Goal: Task Accomplishment & Management: Complete application form

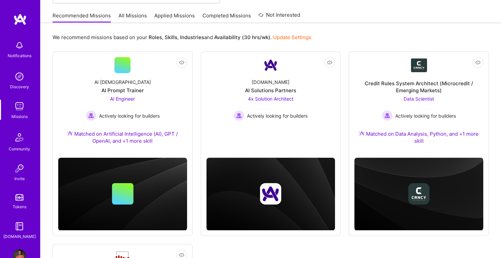
scroll to position [214, 0]
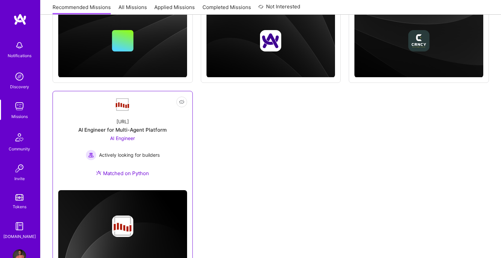
click at [163, 137] on div "[URL] AI Engineer for Multi-Agent Platform AI Engineer Actively looking for bui…" at bounding box center [122, 149] width 129 height 72
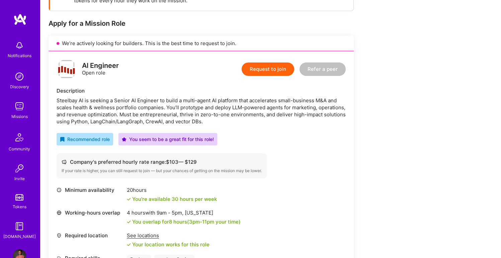
scroll to position [121, 0]
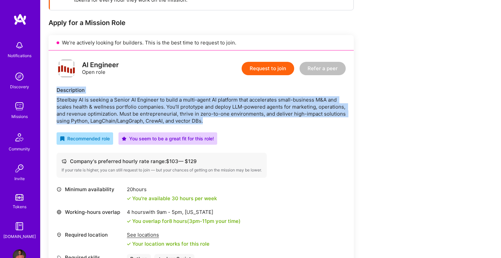
drag, startPoint x: 55, startPoint y: 93, endPoint x: 217, endPoint y: 119, distance: 163.9
click at [217, 119] on div "AI Engineer Open role Request to join Refer a peer Description Steelbay AI is s…" at bounding box center [200, 160] width 305 height 221
copy div "Description Steelbay AI is seeking a Senior AI Engineer to build a multi-agent …"
click at [252, 69] on button "Request to join" at bounding box center [267, 68] width 53 height 13
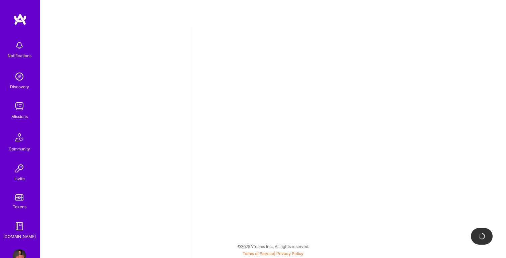
select select "MK"
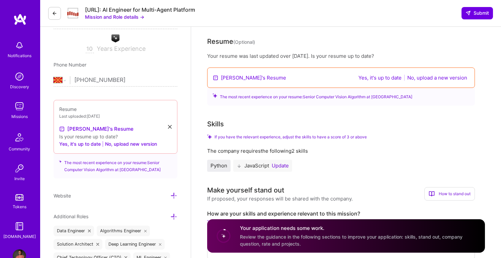
scroll to position [83, 0]
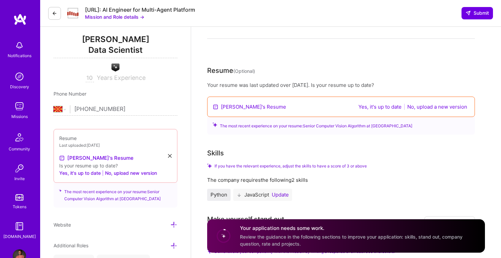
click at [382, 107] on button "Yes, it's up to date" at bounding box center [379, 107] width 47 height 8
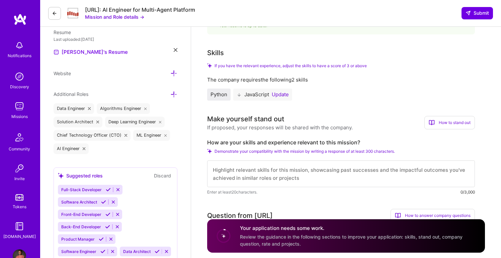
scroll to position [188, 0]
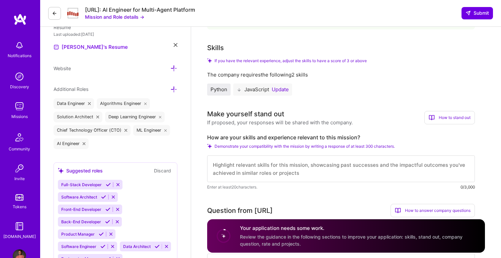
click at [280, 87] on button "Update" at bounding box center [280, 89] width 17 height 5
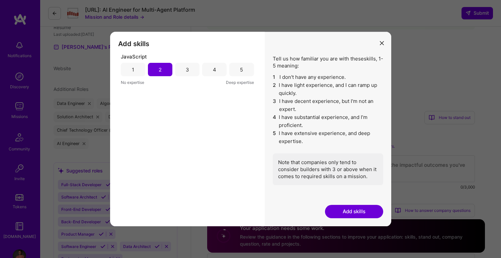
click at [382, 43] on icon "modal" at bounding box center [382, 43] width 4 height 4
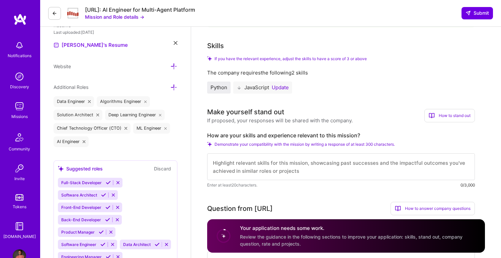
scroll to position [191, 0]
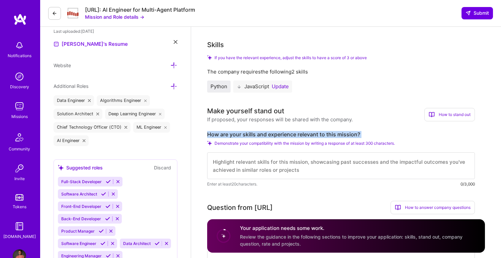
drag, startPoint x: 205, startPoint y: 136, endPoint x: 360, endPoint y: 139, distance: 154.2
copy div "How are your skills and experience relevant to this mission?"
click at [222, 165] on textarea at bounding box center [341, 165] width 268 height 27
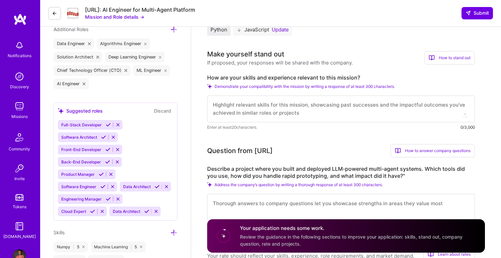
scroll to position [1, 0]
